Goal: Use online tool/utility: Use online tool/utility

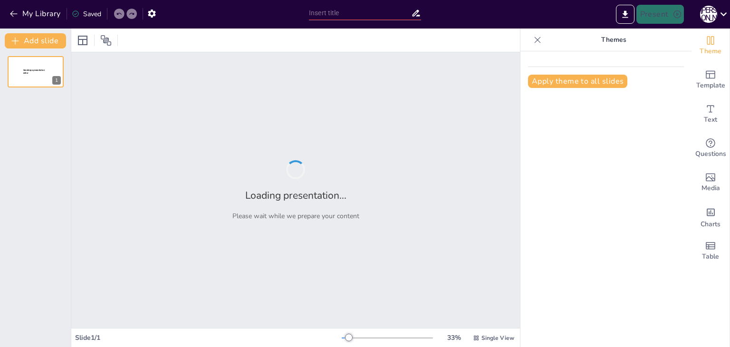
type input "Модернізм у прозі початку ХХ століття: основні характеристики та світоглядні за…"
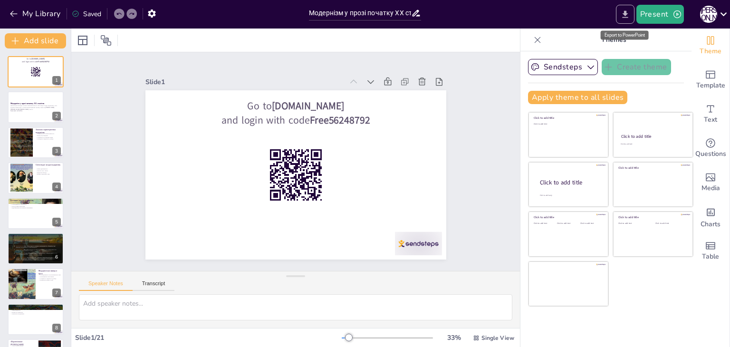
click at [627, 18] on icon "Export to PowerPoint" at bounding box center [625, 13] width 6 height 7
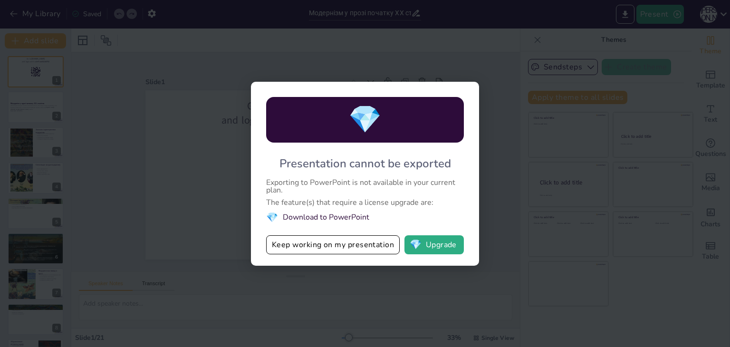
click at [320, 220] on li "💎 Download to PowerPoint" at bounding box center [365, 217] width 198 height 13
click at [301, 217] on li "💎 Download to PowerPoint" at bounding box center [365, 217] width 198 height 13
click at [418, 249] on span "💎" at bounding box center [416, 245] width 12 height 10
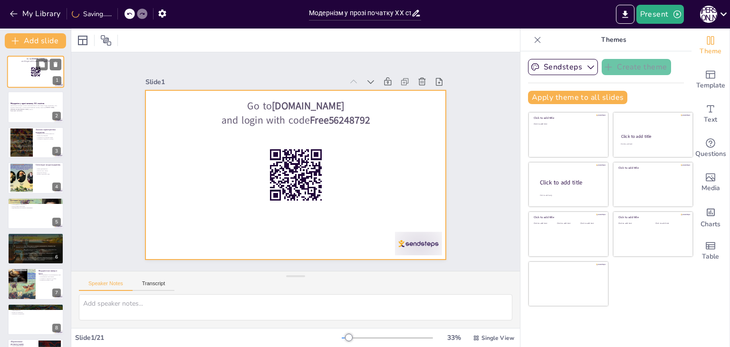
click at [39, 77] on div at bounding box center [35, 72] width 57 height 32
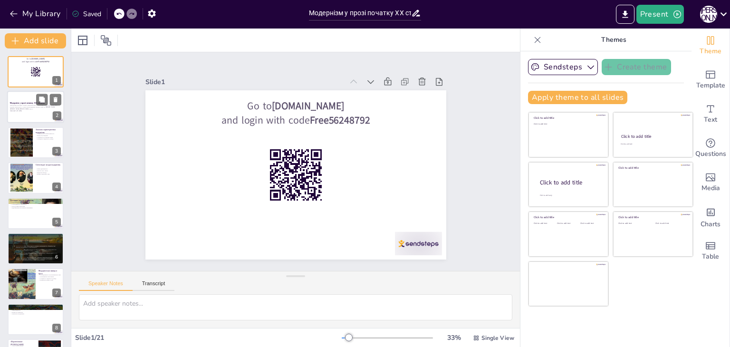
click at [27, 111] on div "Презентація розглядає основні характеристики та світоглядні засади модернізму, …" at bounding box center [35, 109] width 51 height 8
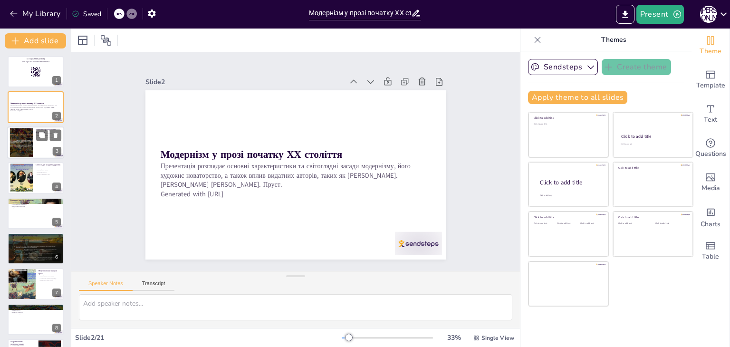
click at [39, 153] on div at bounding box center [35, 142] width 57 height 32
checkbox input "true"
type textarea "Loremipsu dolo sitametc adipiscingel seddo, ei t'incidi ut laboree DO magnaali.…"
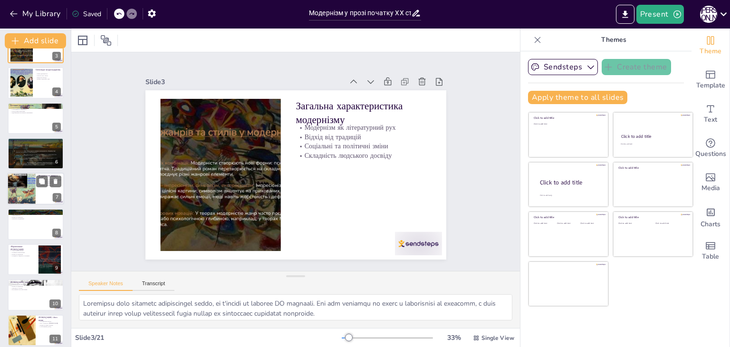
click at [34, 185] on div at bounding box center [21, 189] width 43 height 32
checkbox input "true"
type textarea "Loremipsumdol sitam consecte adipi el seddoeiusmod tempo incididunt, ut laboree…"
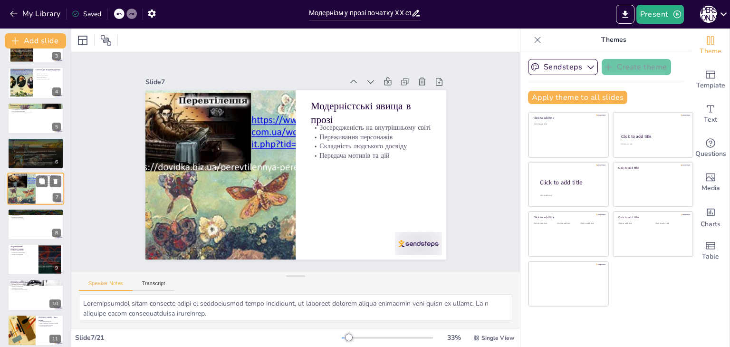
scroll to position [86, 0]
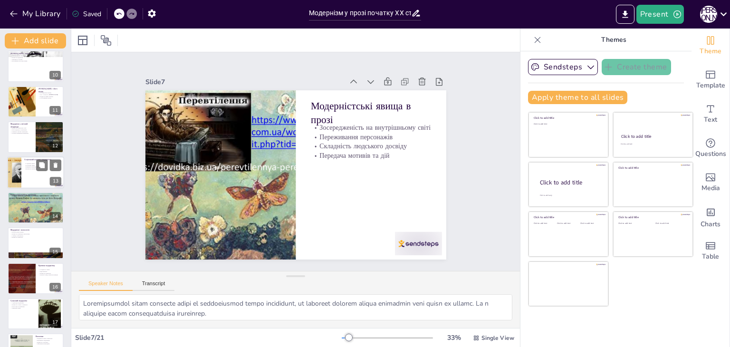
click at [33, 163] on p "Соціальні зміни" at bounding box center [42, 164] width 37 height 2
checkbox input "true"
type textarea "Loremipsu dolor, sita co adipi el seddoeius, temp incidid utlab et dolorema ali…"
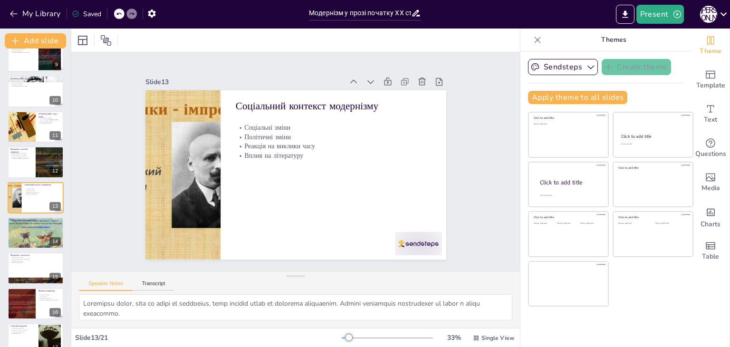
checkbox input "true"
